Goal: Task Accomplishment & Management: Use online tool/utility

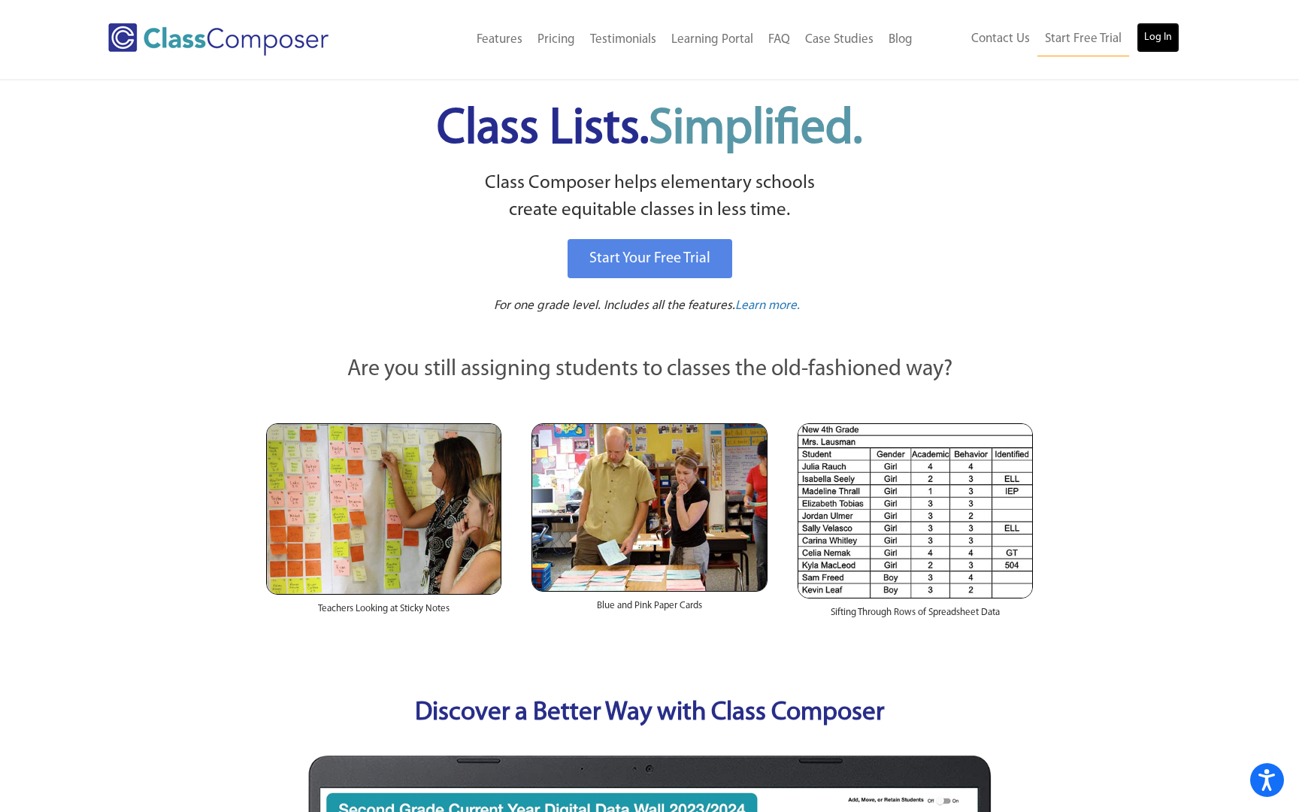
click at [1157, 39] on link "Log In" at bounding box center [1158, 38] width 43 height 30
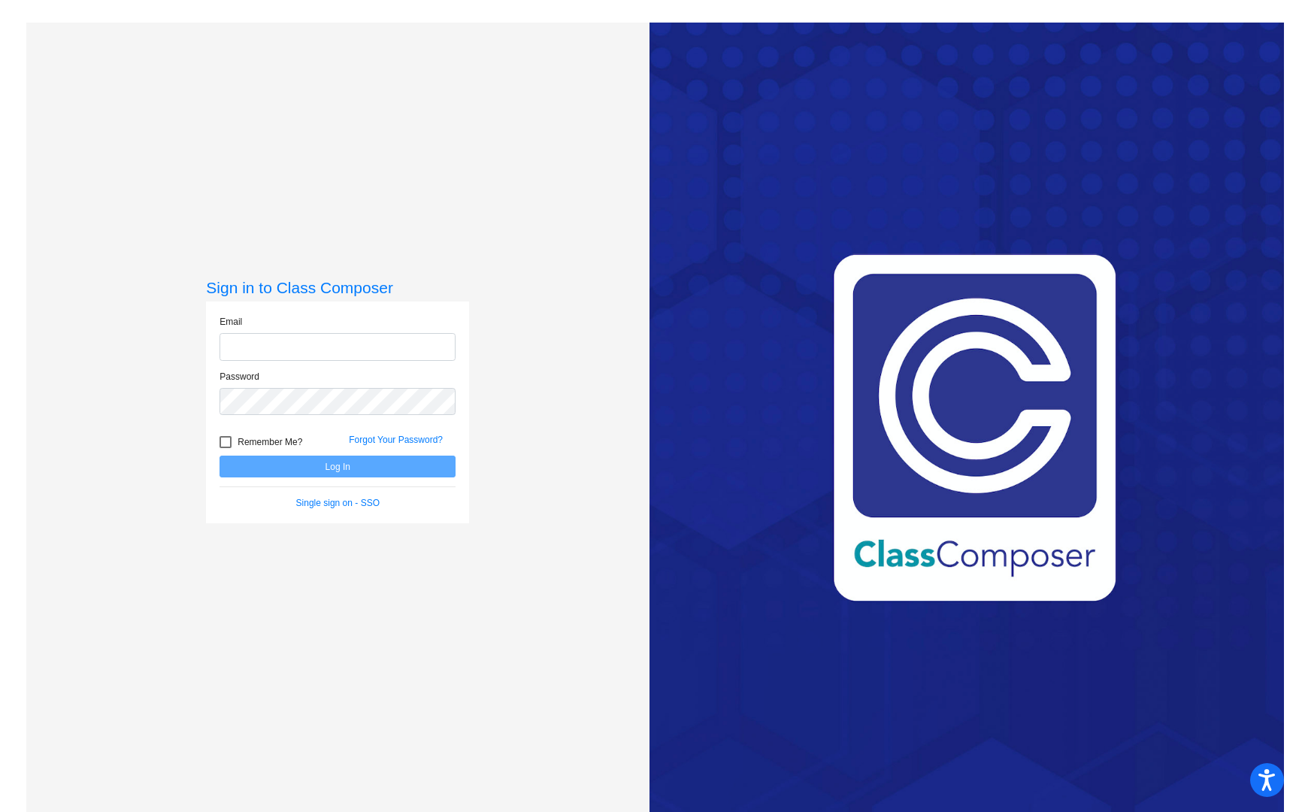
type input "moriah.diederich@weldre4.org"
click at [310, 468] on button "Log In" at bounding box center [337, 467] width 236 height 22
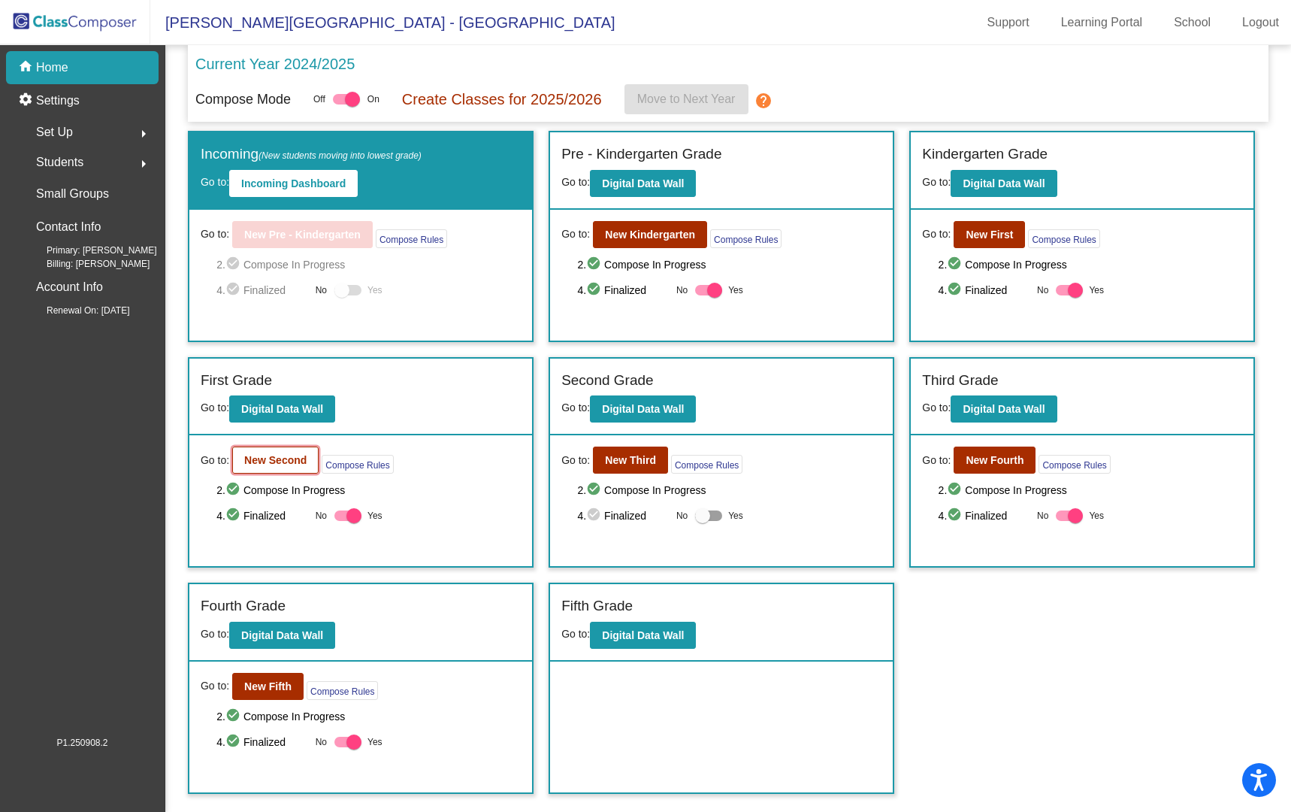
click at [274, 462] on b "New Second" at bounding box center [275, 460] width 62 height 12
